Goal: Task Accomplishment & Management: Manage account settings

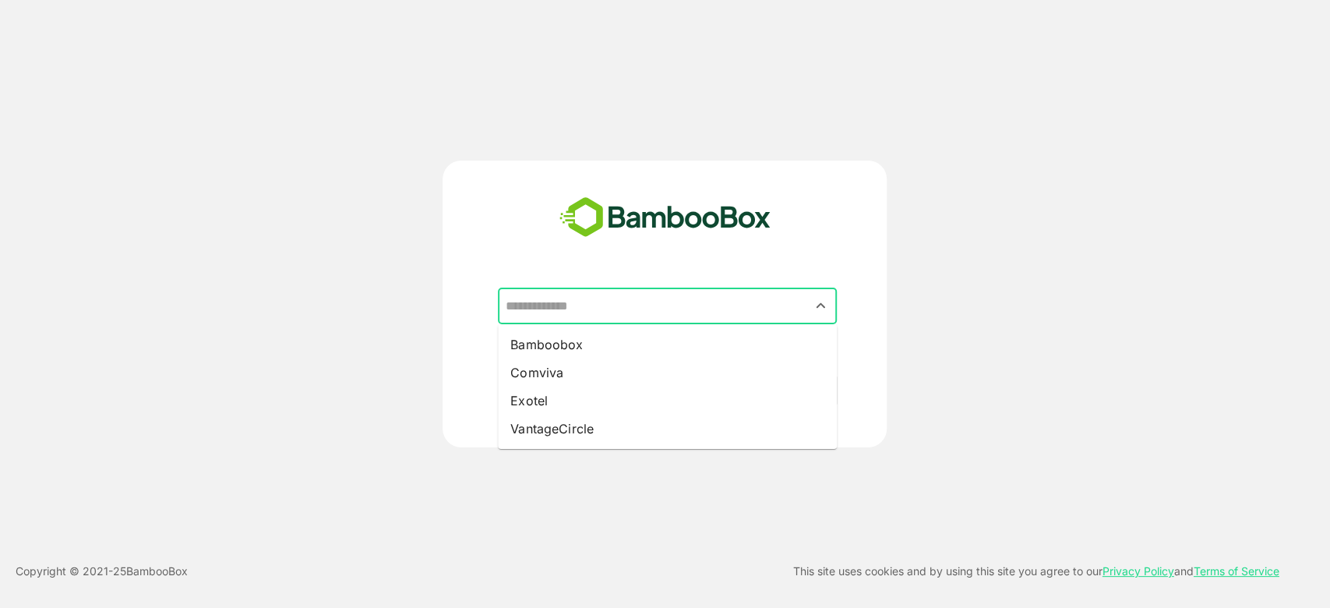
click at [728, 313] on input "text" at bounding box center [667, 306] width 333 height 30
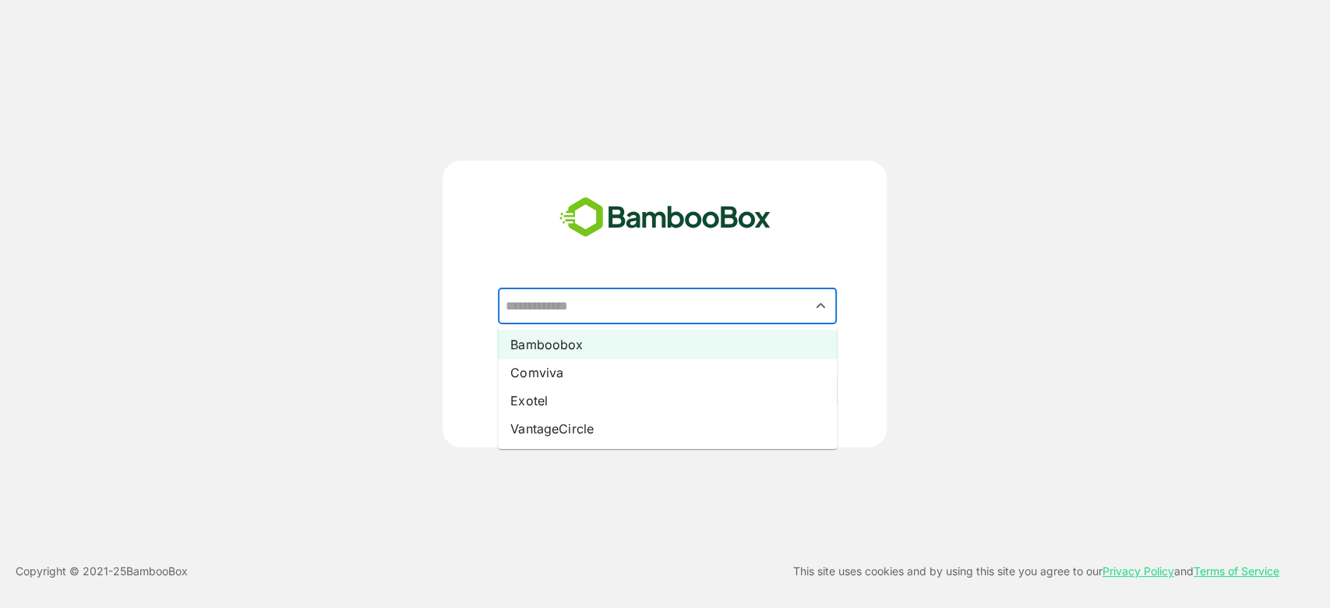
click at [629, 338] on li "Bamboobox" at bounding box center [667, 344] width 339 height 28
type input "*********"
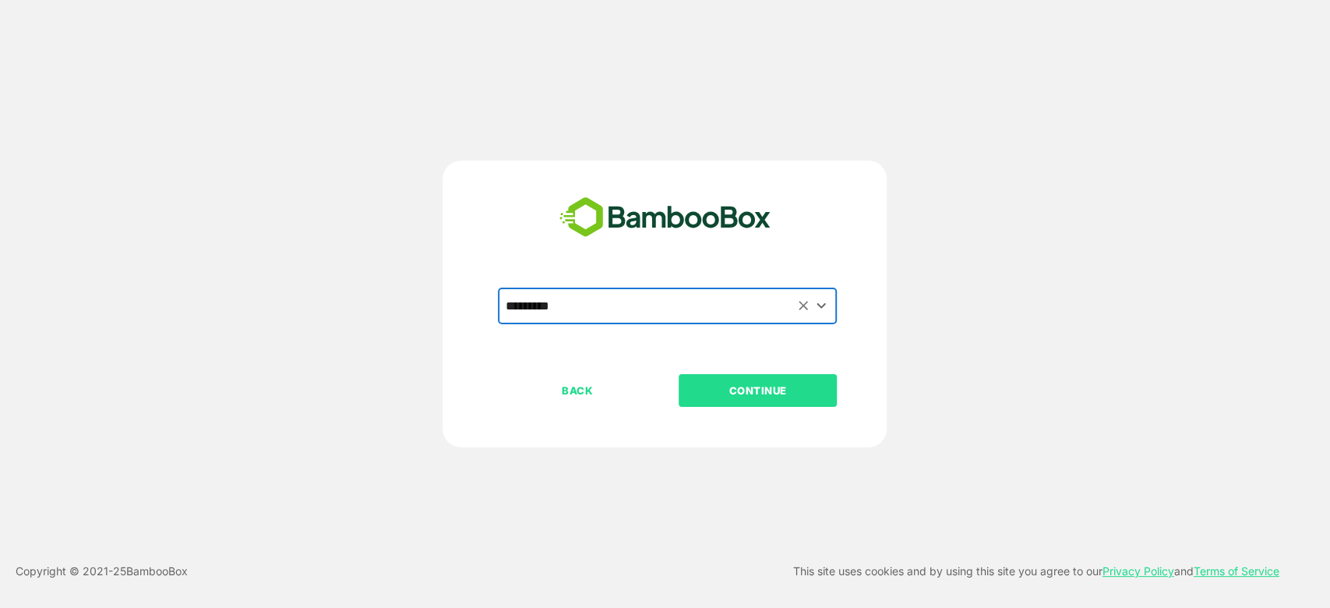
click at [720, 384] on p "CONTINUE" at bounding box center [758, 390] width 156 height 17
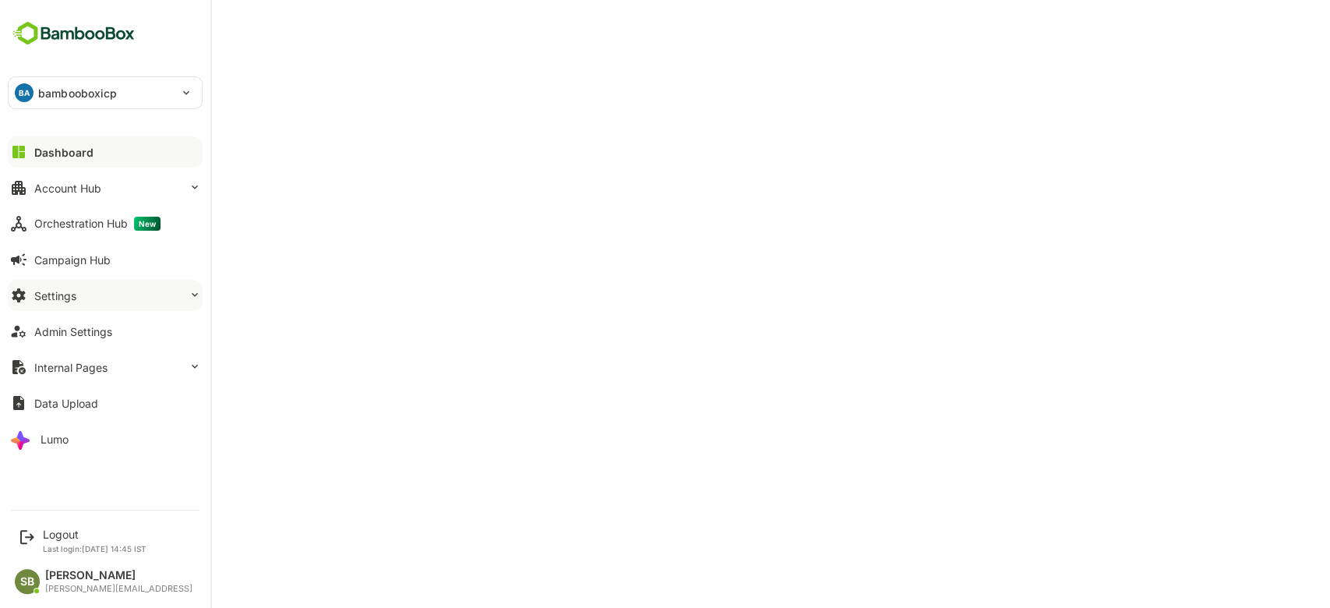
click at [174, 310] on button "Settings" at bounding box center [105, 295] width 195 height 31
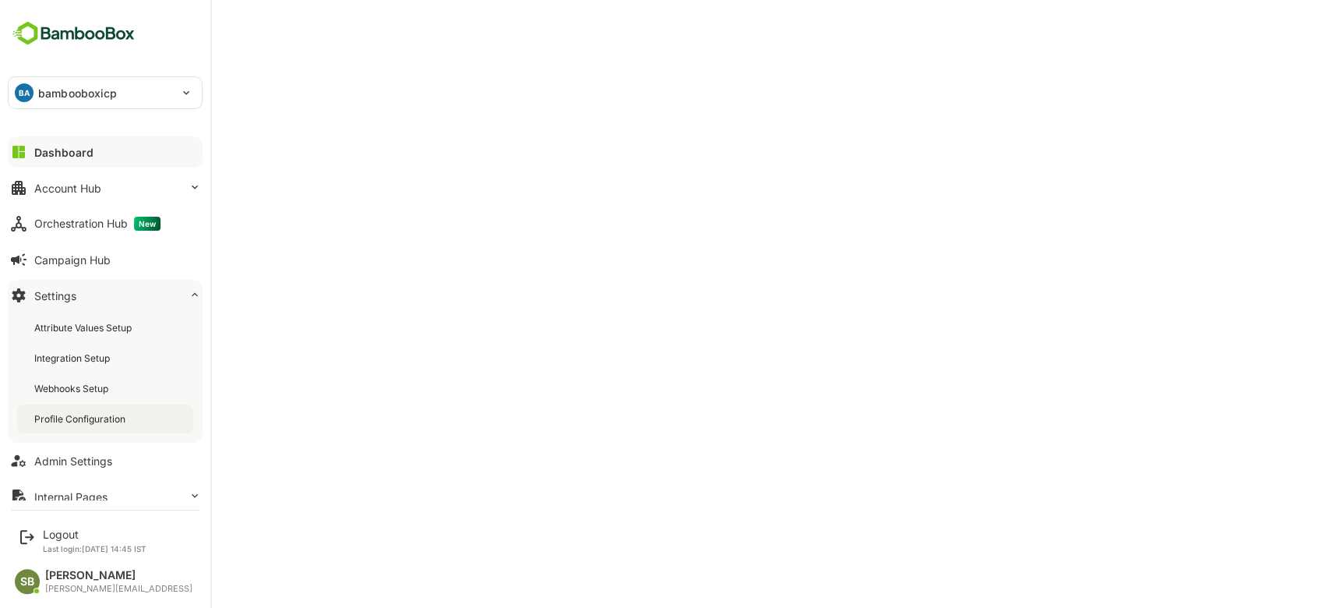
click at [108, 418] on div "Profile Configuration" at bounding box center [81, 418] width 94 height 13
click at [94, 357] on div "Integration Setup" at bounding box center [73, 357] width 79 height 13
click at [73, 417] on div "Profile Configuration" at bounding box center [81, 418] width 94 height 13
click at [75, 142] on button "Dashboard" at bounding box center [105, 151] width 195 height 31
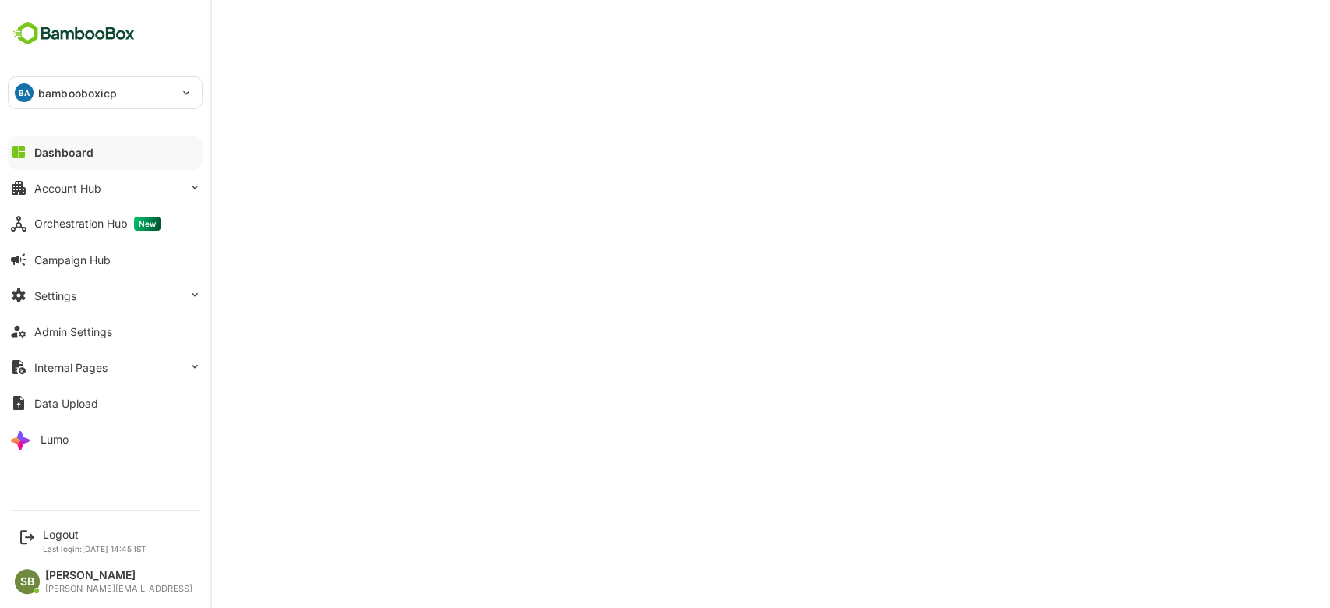
click at [90, 146] on div "Dashboard" at bounding box center [63, 152] width 59 height 13
click at [57, 152] on div "Dashboard" at bounding box center [63, 152] width 59 height 13
click at [107, 289] on button "Settings" at bounding box center [105, 295] width 195 height 31
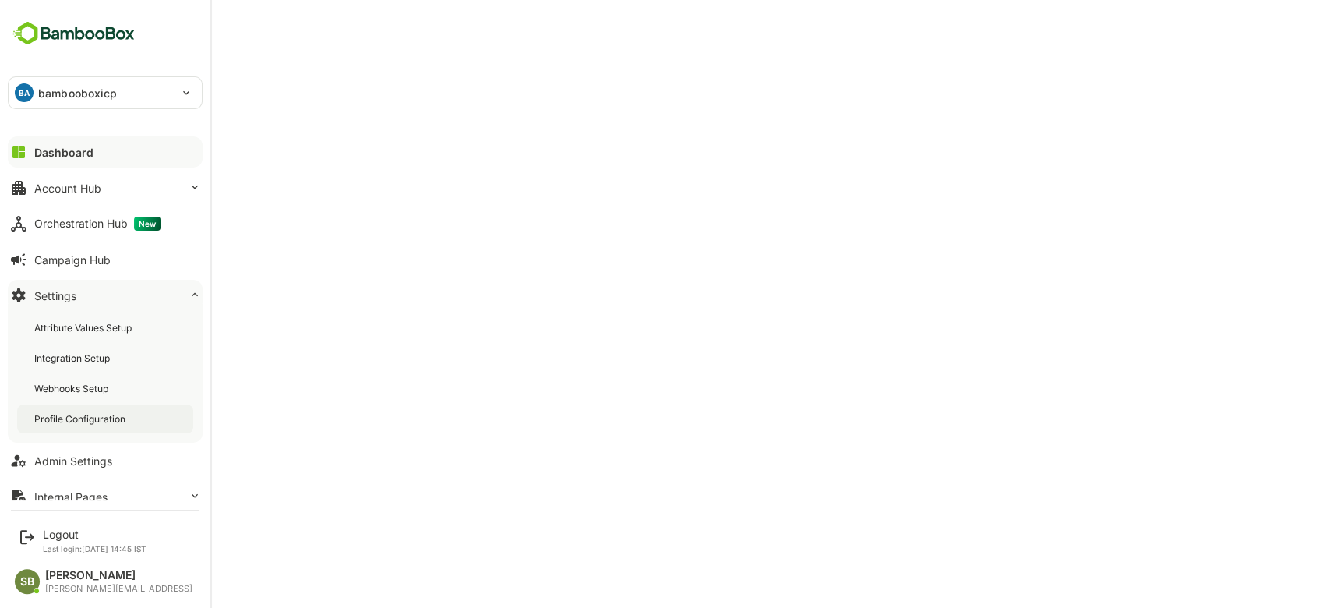
click at [62, 422] on div "Profile Configuration" at bounding box center [81, 418] width 94 height 13
